Goal: Transaction & Acquisition: Book appointment/travel/reservation

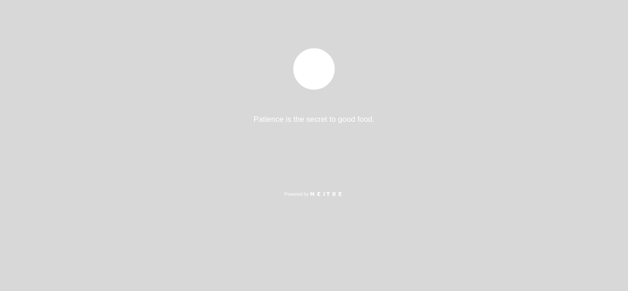
select select "es"
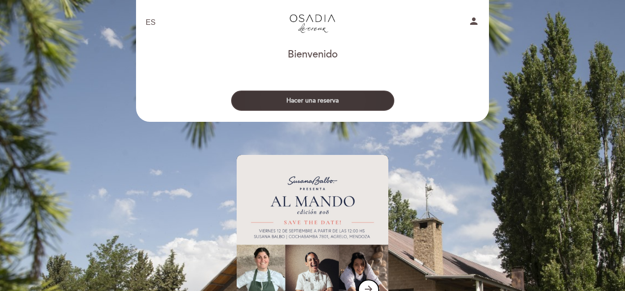
click at [314, 103] on button "Hacer una reserva" at bounding box center [312, 101] width 163 height 20
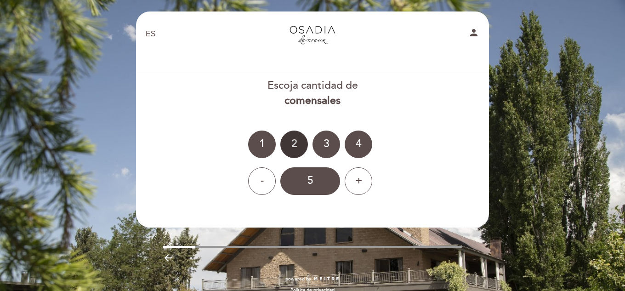
click at [286, 147] on div "2" at bounding box center [294, 144] width 28 height 28
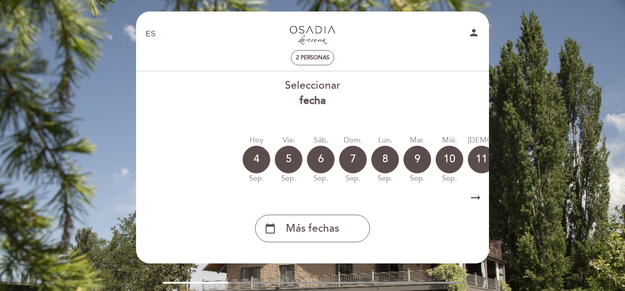
click at [481, 200] on icon "arrow_right_alt" at bounding box center [476, 198] width 14 height 20
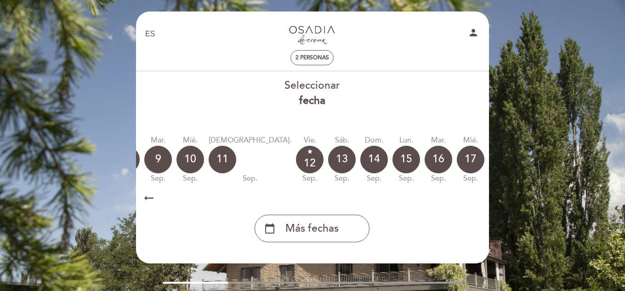
scroll to position [0, 268]
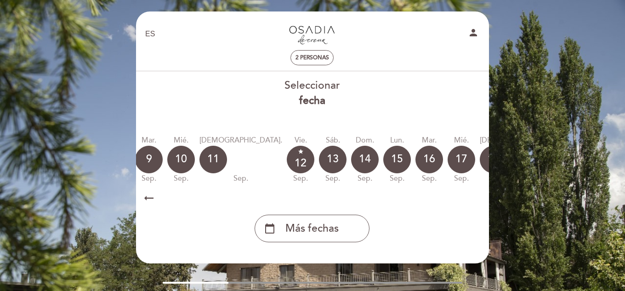
click at [575, 154] on icon "calendar_today" at bounding box center [580, 159] width 11 height 16
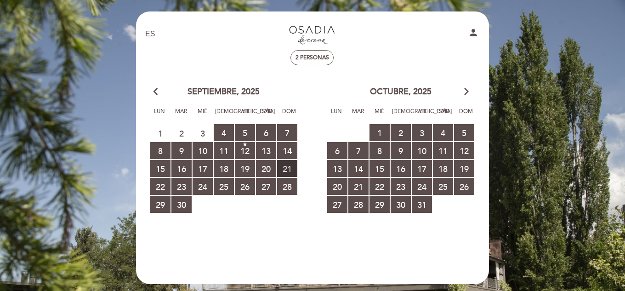
click at [293, 173] on span "21 RESERVAS DISPONIBLES" at bounding box center [287, 168] width 20 height 17
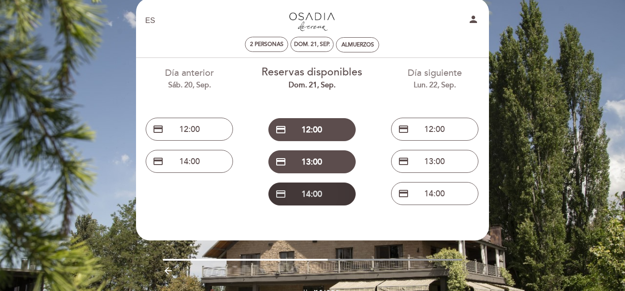
scroll to position [0, 0]
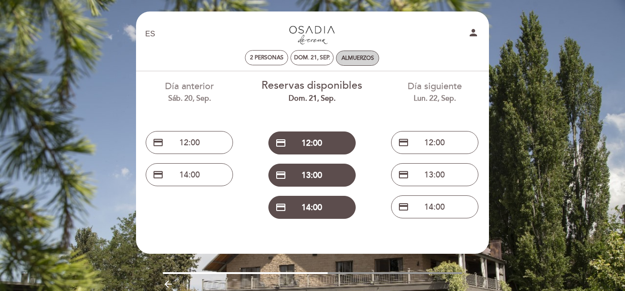
click at [363, 58] on div "Almuerzos" at bounding box center [357, 58] width 33 height 7
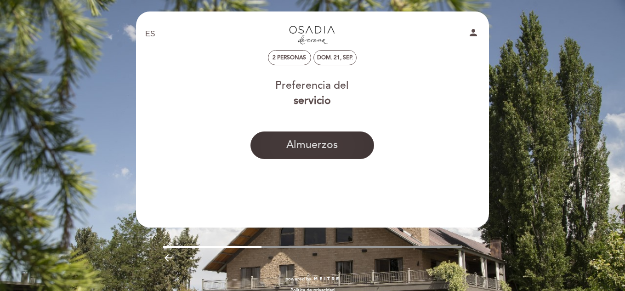
click at [324, 145] on button "Almuerzos" at bounding box center [312, 145] width 124 height 28
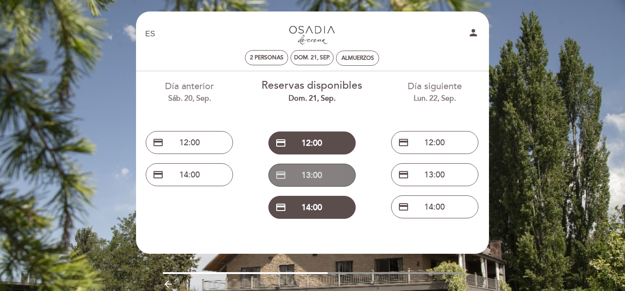
click at [318, 179] on button "credit_card 13:00" at bounding box center [311, 175] width 87 height 23
